Goal: Task Accomplishment & Management: Use online tool/utility

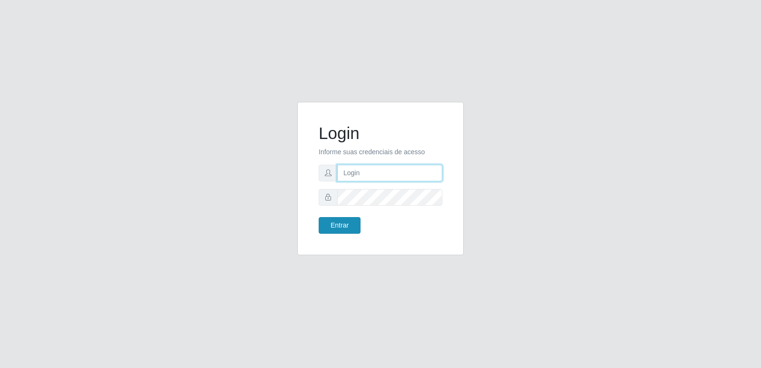
type input "[PERSON_NAME][EMAIL_ADDRESS][DOMAIN_NAME]"
click at [344, 221] on button "Entrar" at bounding box center [340, 225] width 42 height 17
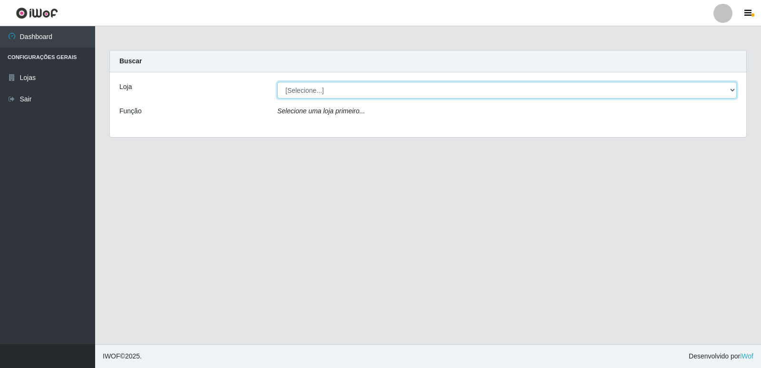
click at [325, 97] on select "[Selecione...] Hiper Queiroz - [GEOGRAPHIC_DATA] [GEOGRAPHIC_DATA] [GEOGRAPHIC_…" at bounding box center [506, 90] width 459 height 17
select select "516"
click at [277, 82] on select "[Selecione...] Hiper Queiroz - [GEOGRAPHIC_DATA] [GEOGRAPHIC_DATA] [GEOGRAPHIC_…" at bounding box center [506, 90] width 459 height 17
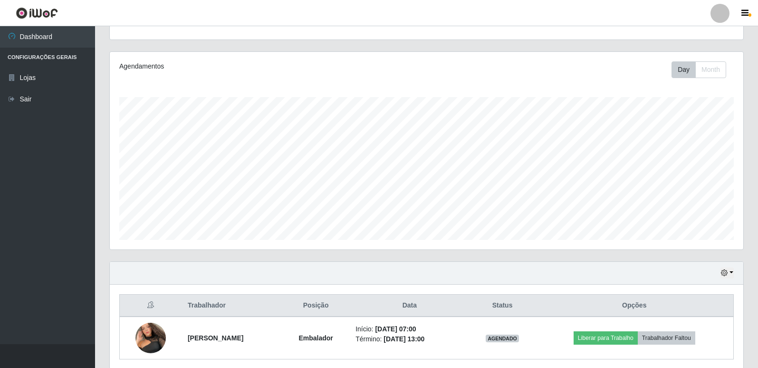
scroll to position [137, 0]
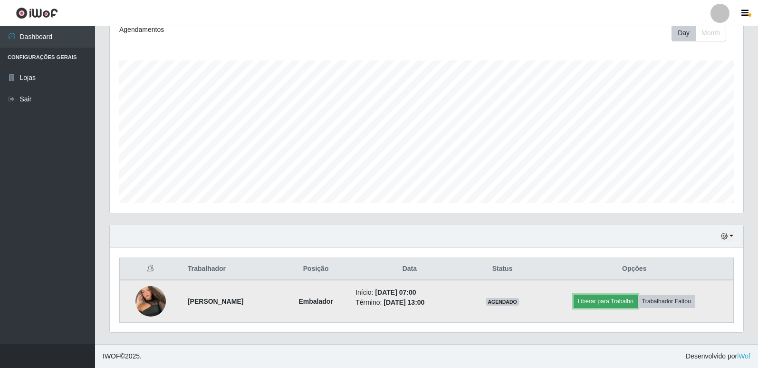
click at [634, 301] on button "Liberar para Trabalho" at bounding box center [606, 300] width 64 height 13
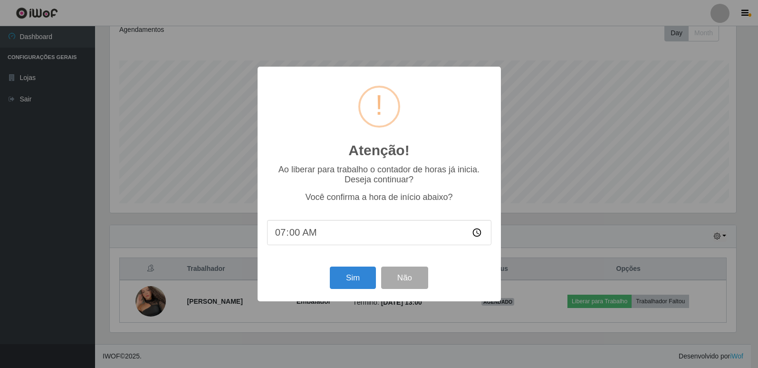
scroll to position [197, 629]
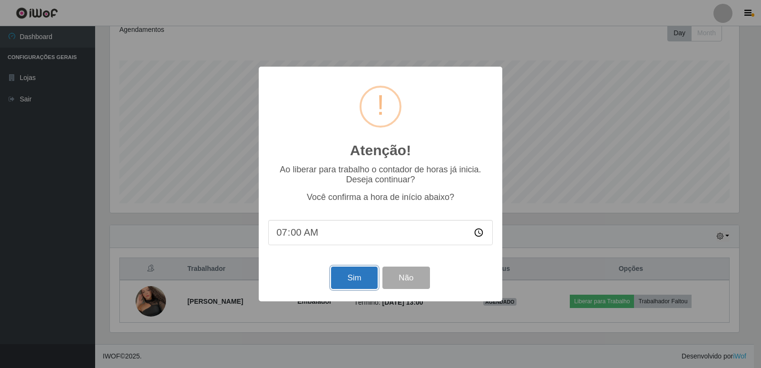
click at [353, 279] on button "Sim" at bounding box center [354, 277] width 46 height 22
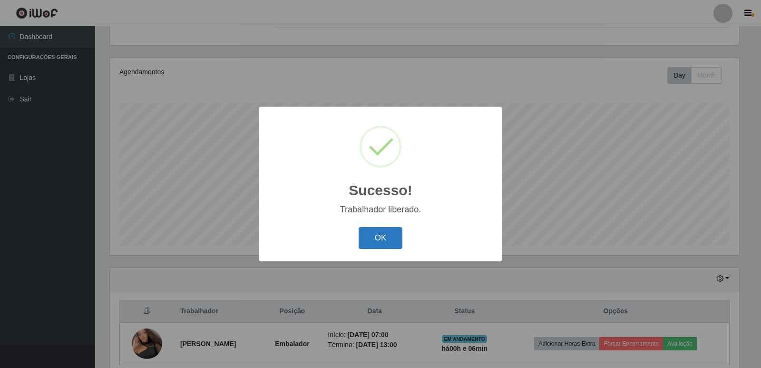
click at [384, 243] on button "OK" at bounding box center [380, 238] width 44 height 22
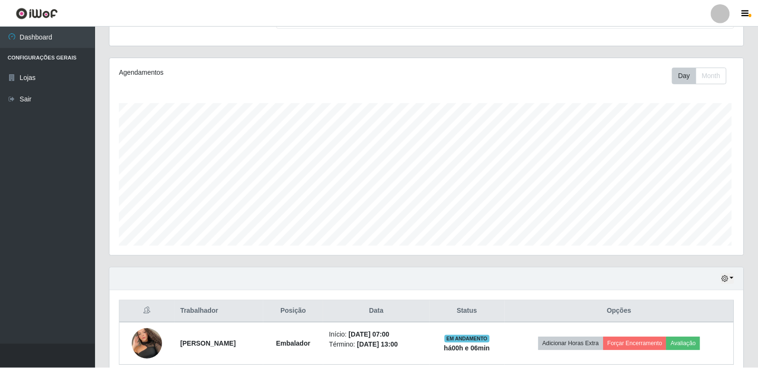
scroll to position [197, 634]
